Goal: Check status: Check status

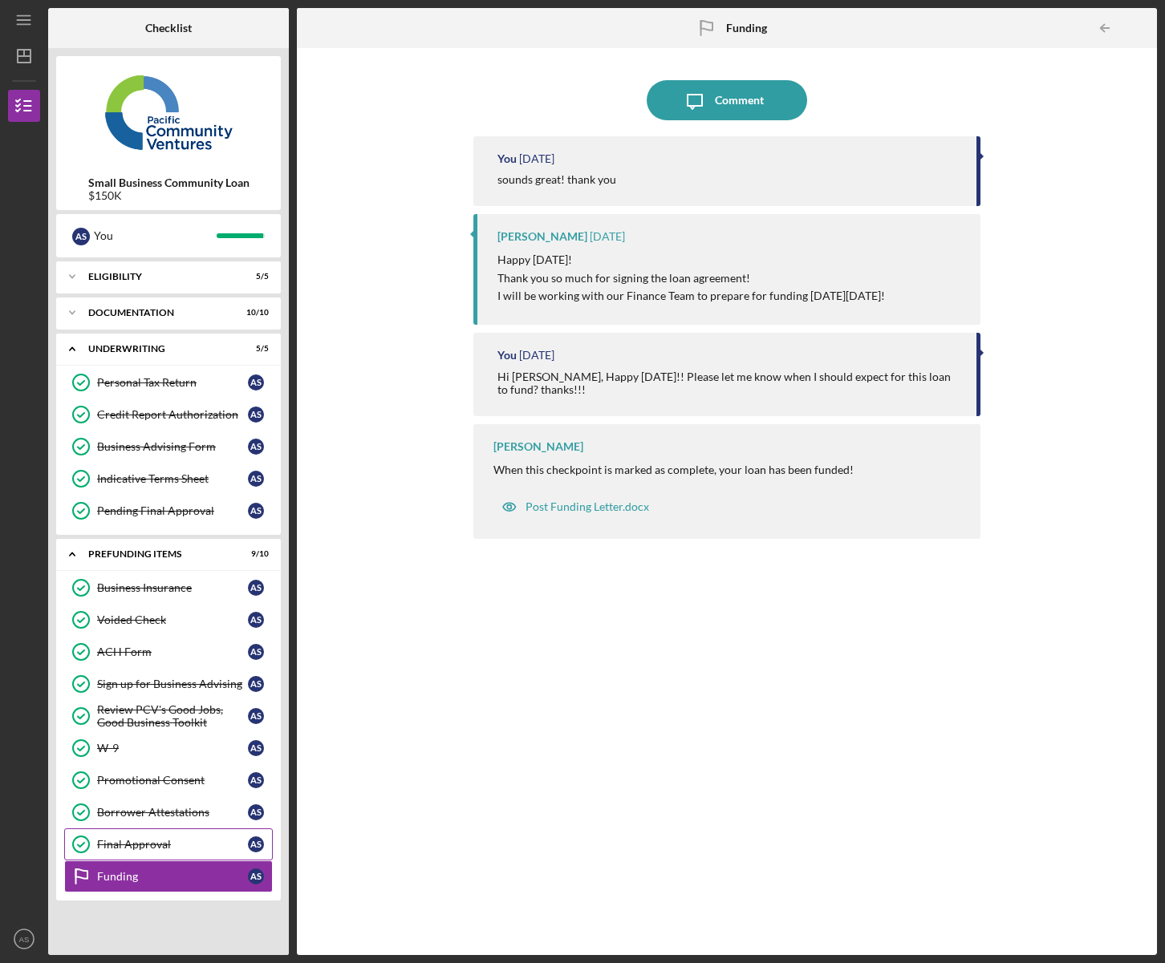
click at [166, 850] on div "Final Approval" at bounding box center [172, 844] width 151 height 13
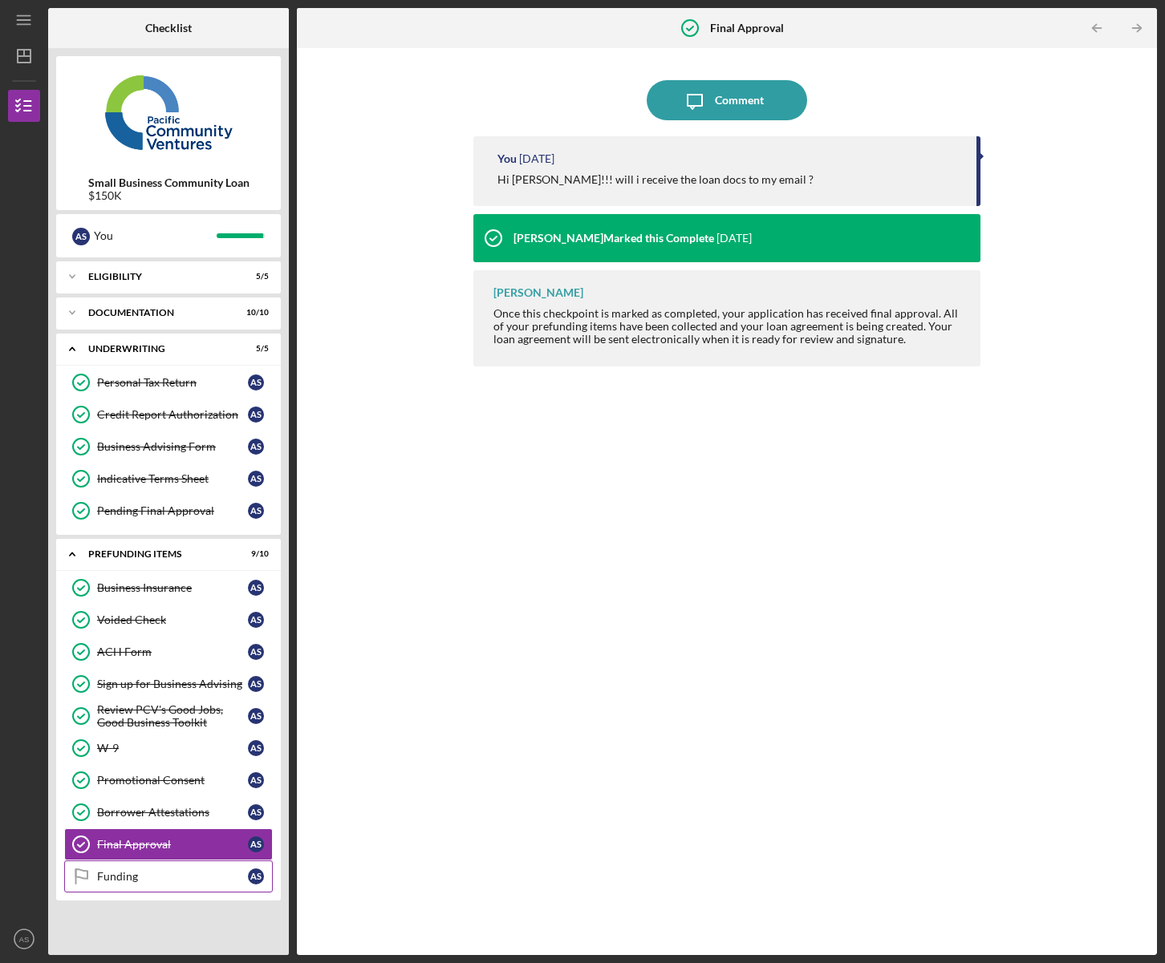
click at [153, 882] on div "Funding" at bounding box center [172, 876] width 151 height 13
